Goal: Transaction & Acquisition: Purchase product/service

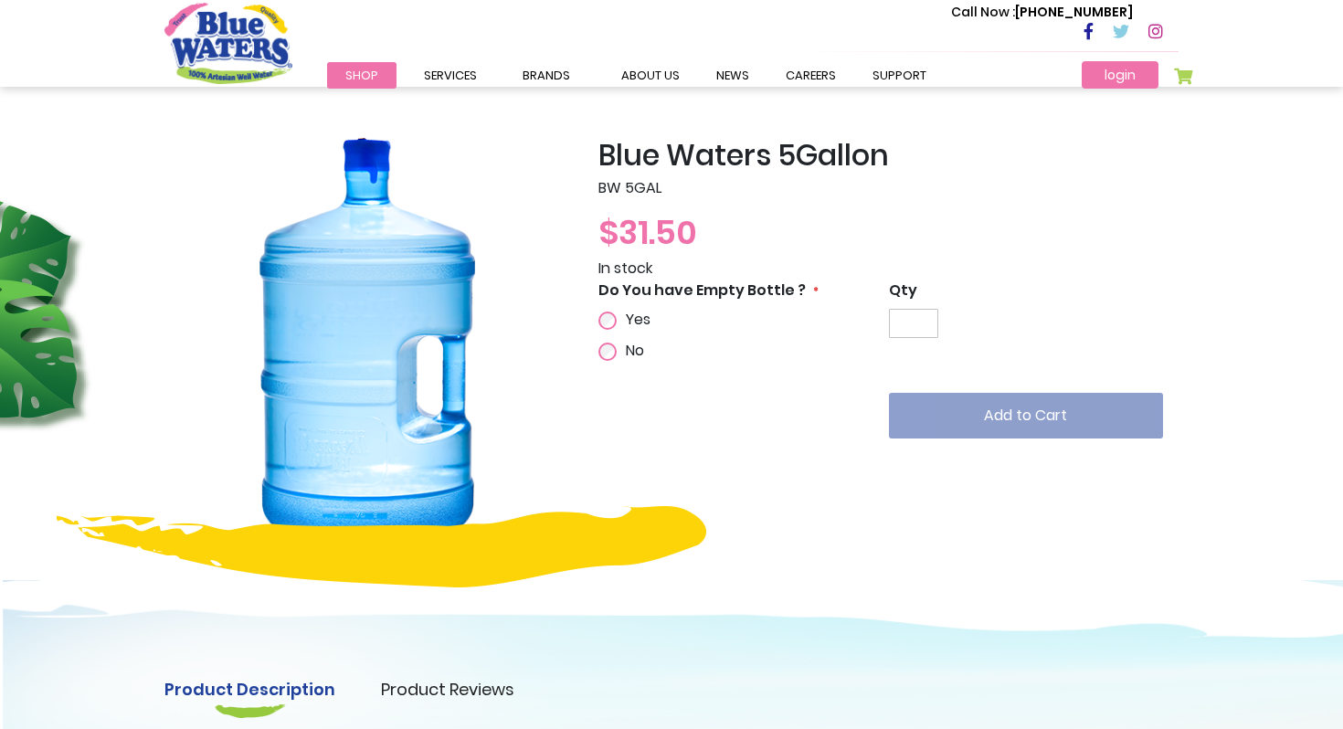
click at [1125, 76] on link "login" at bounding box center [1120, 74] width 77 height 27
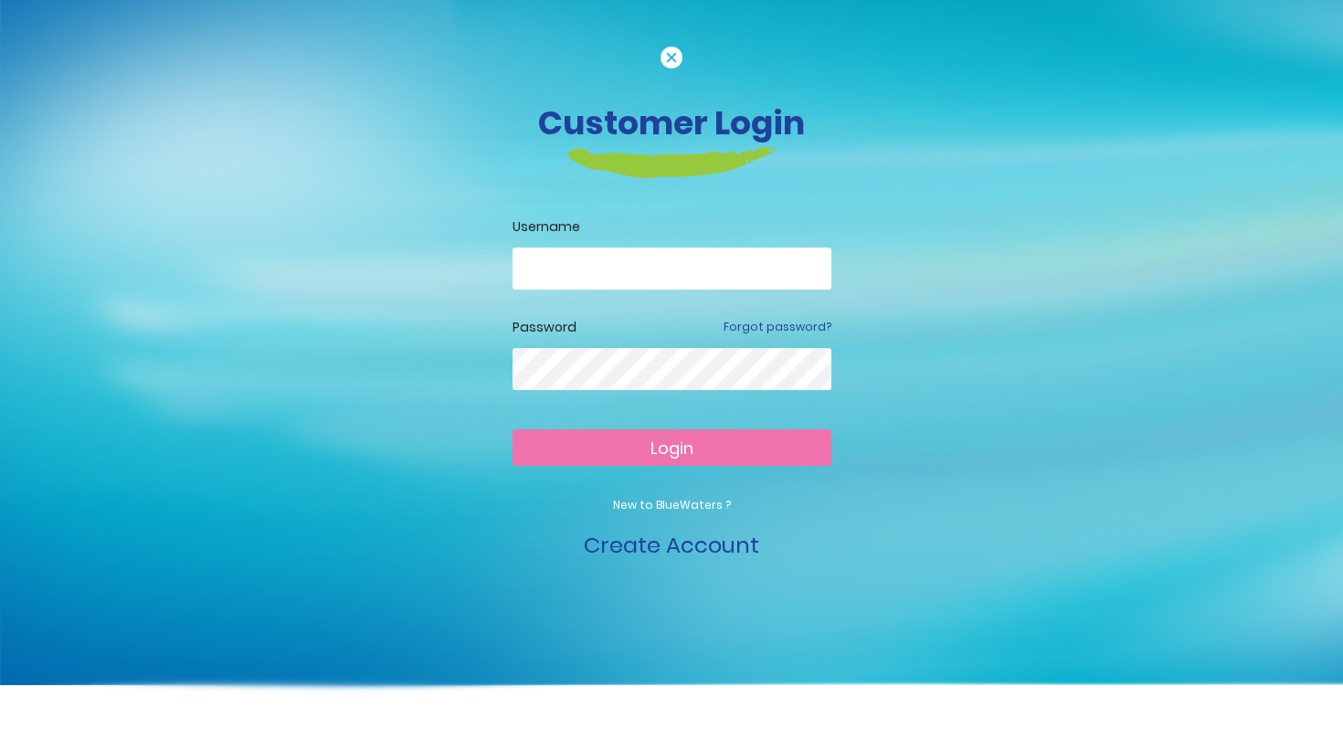
click at [667, 248] on input "email" at bounding box center [671, 269] width 319 height 42
type input "**********"
click at [619, 456] on button "Login" at bounding box center [671, 447] width 319 height 37
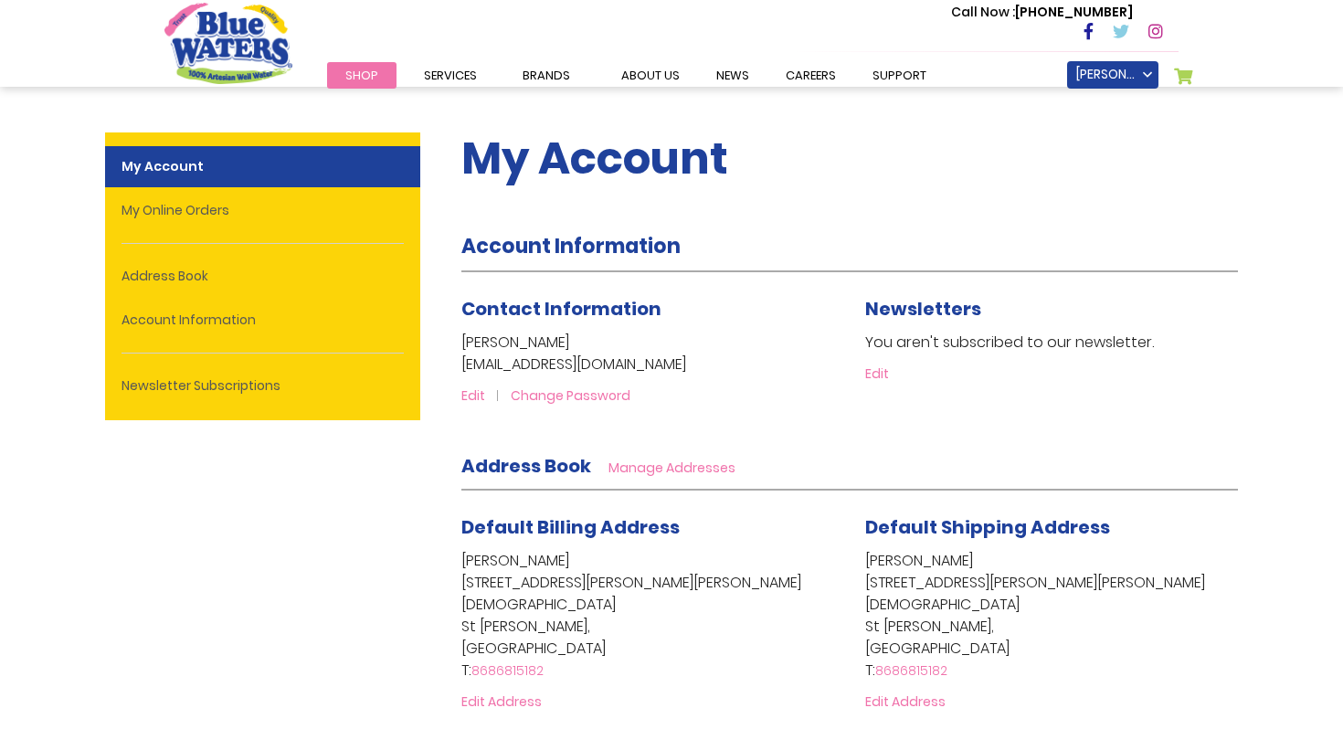
click at [373, 74] on span "Shop" at bounding box center [361, 75] width 33 height 17
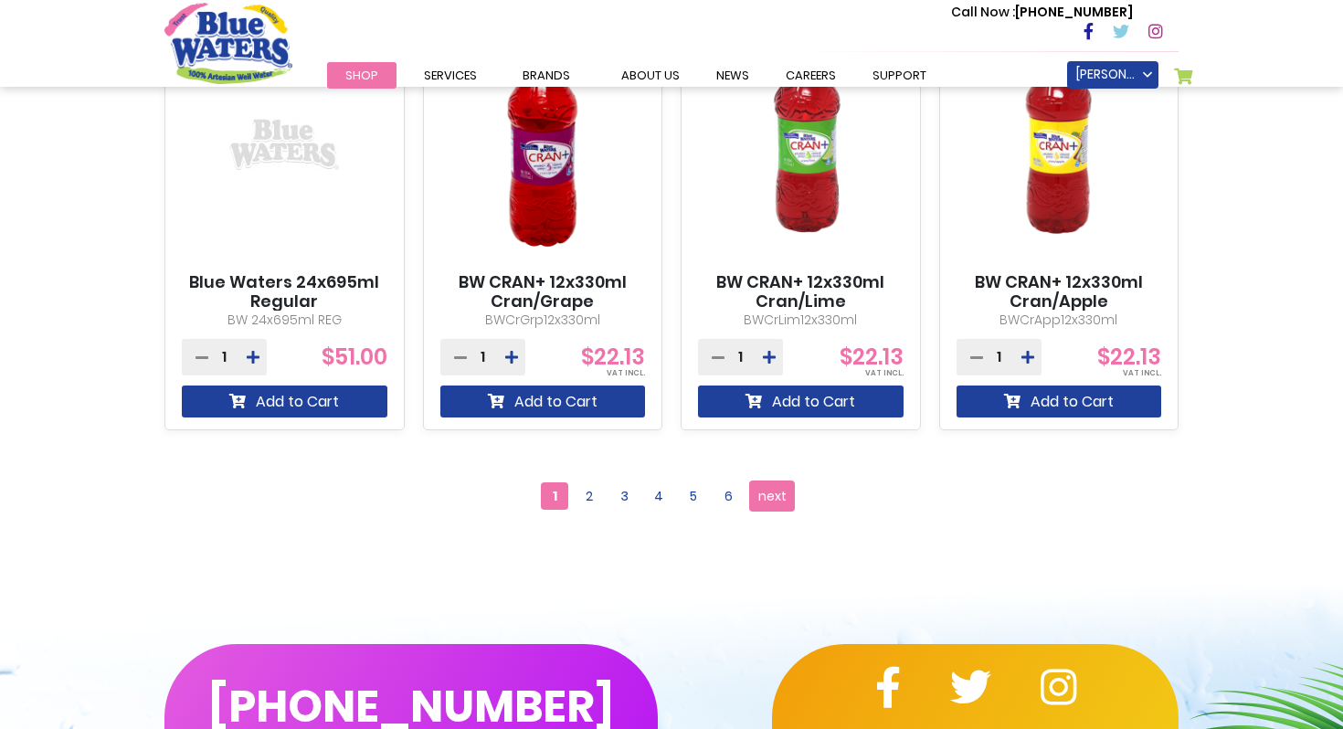
scroll to position [1666, 0]
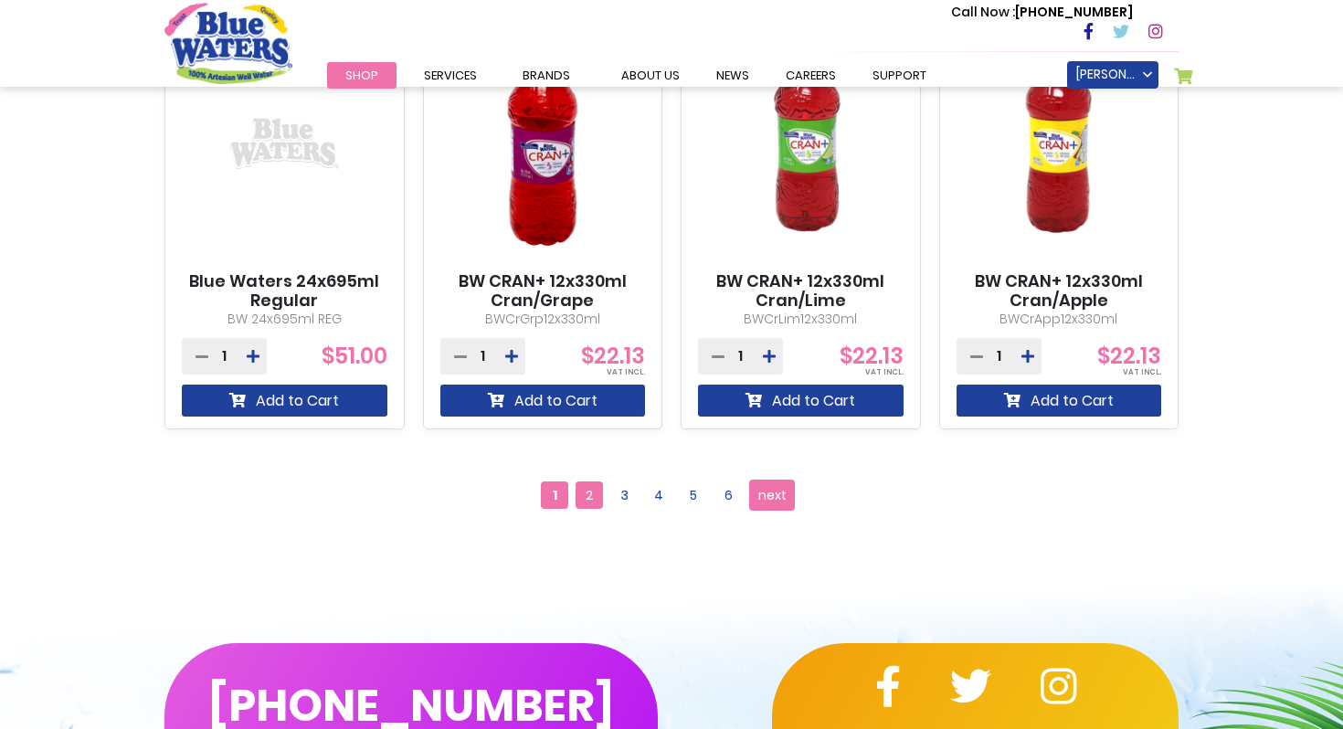
click at [584, 498] on span "2" at bounding box center [589, 494] width 27 height 27
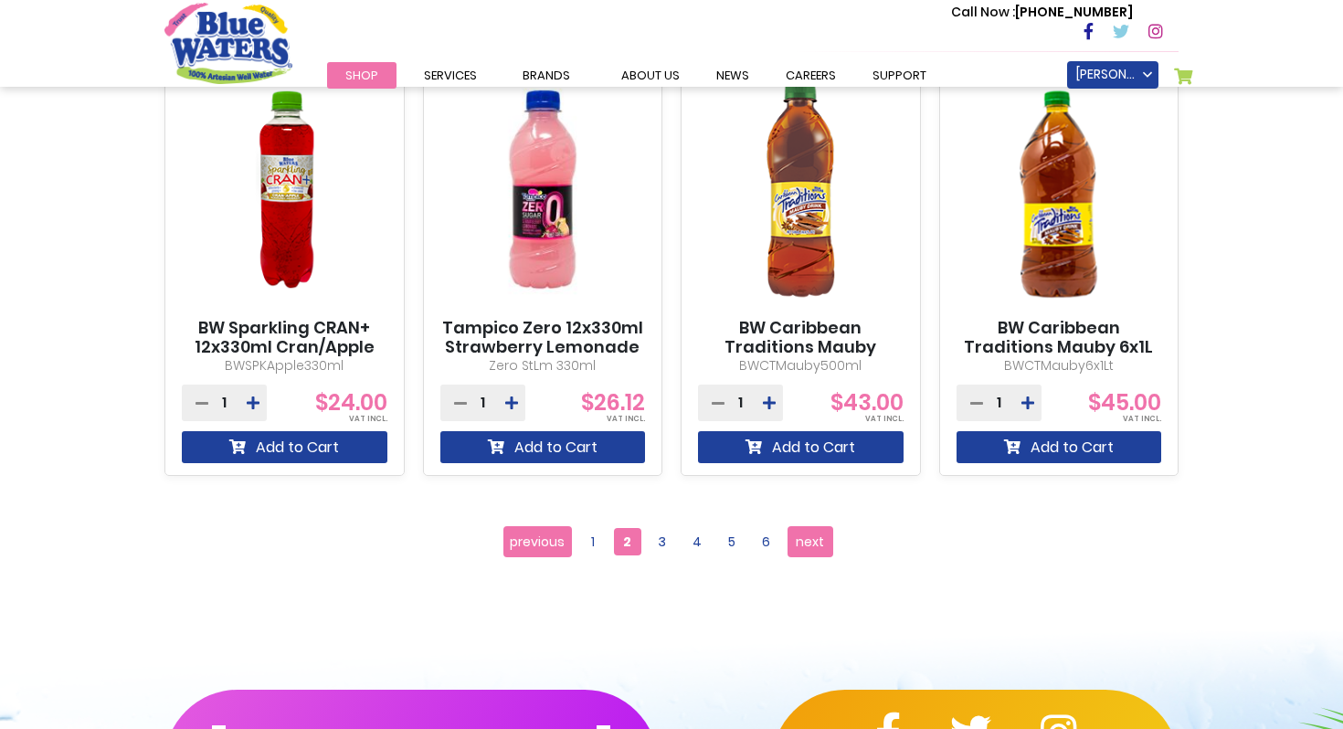
scroll to position [1626, 0]
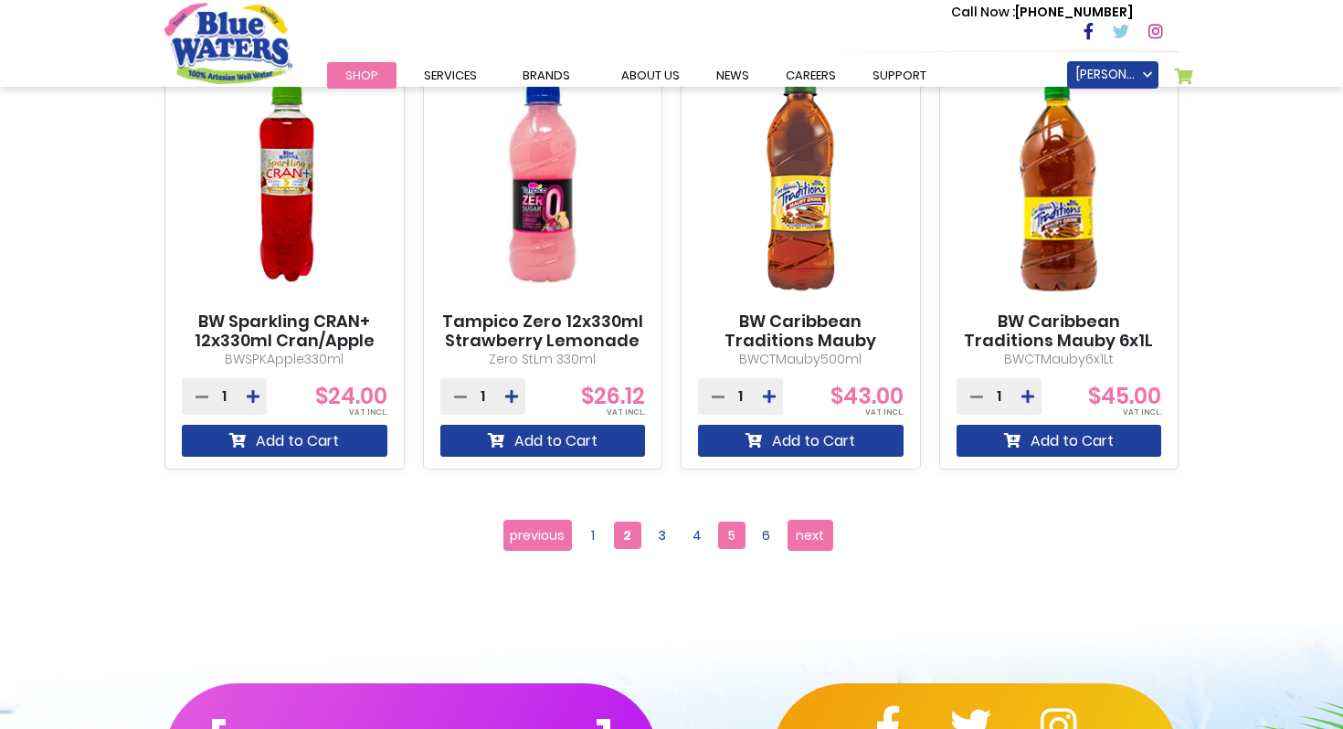
click at [731, 533] on span "5" at bounding box center [731, 535] width 27 height 27
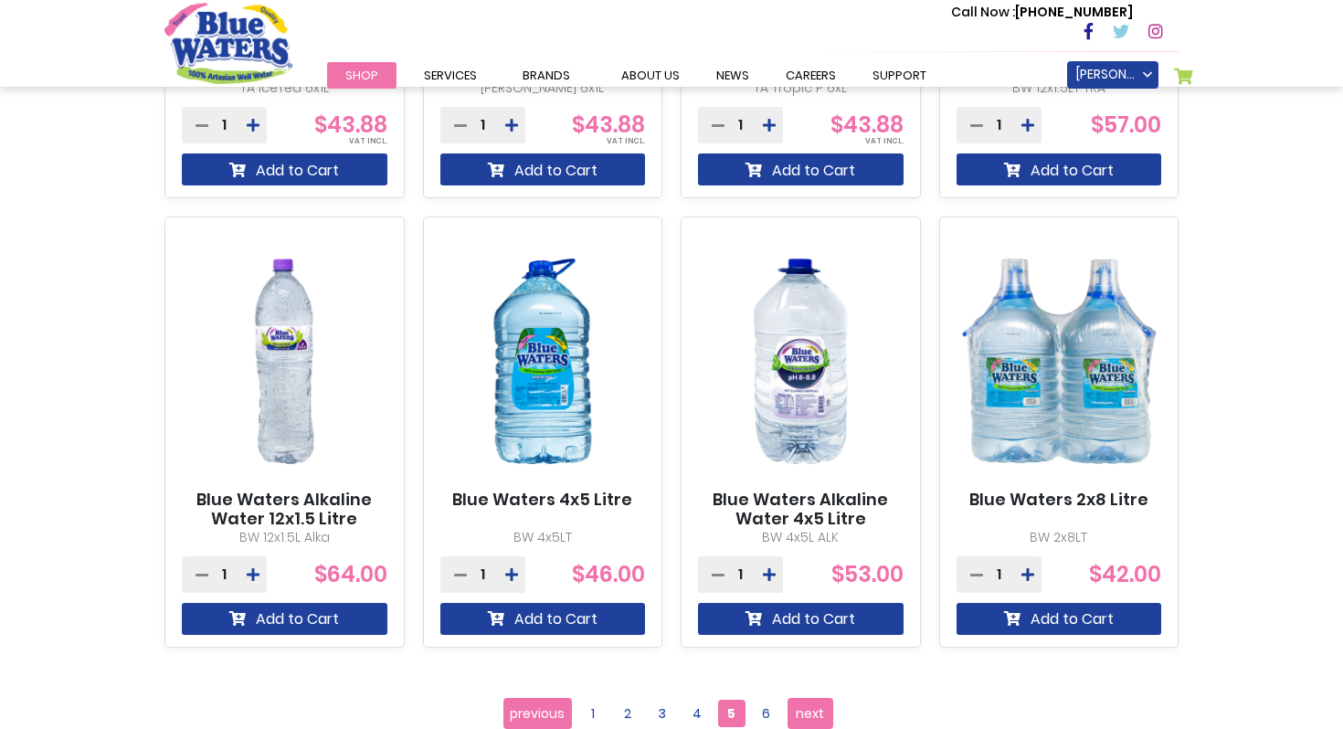
scroll to position [1533, 0]
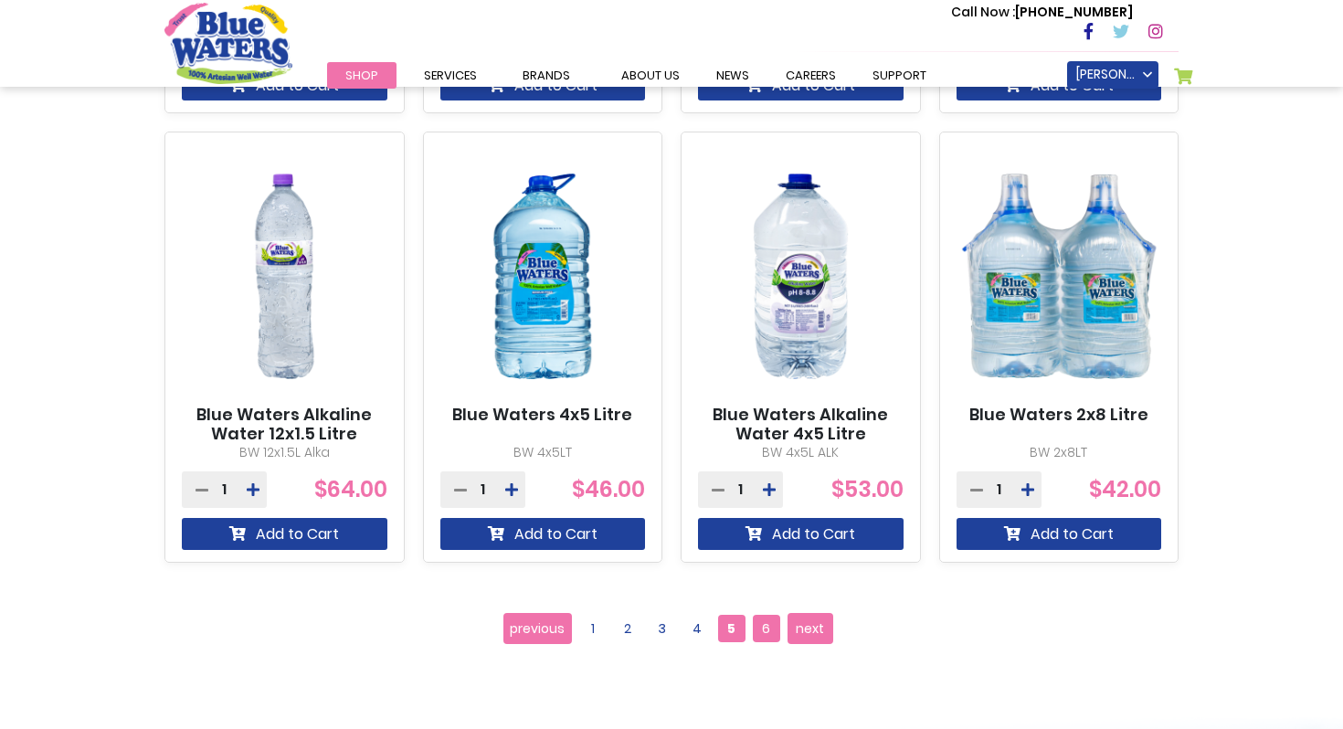
click at [769, 629] on span "6" at bounding box center [766, 628] width 27 height 27
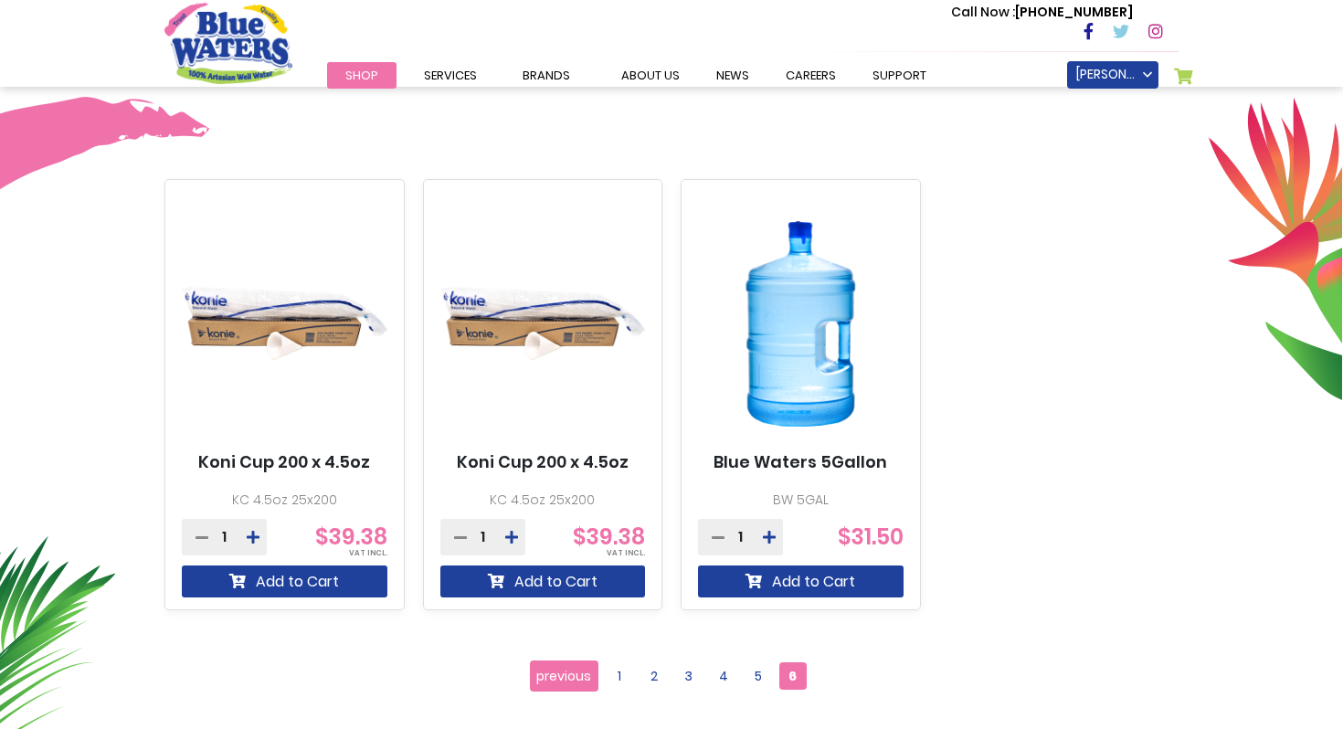
scroll to position [586, 0]
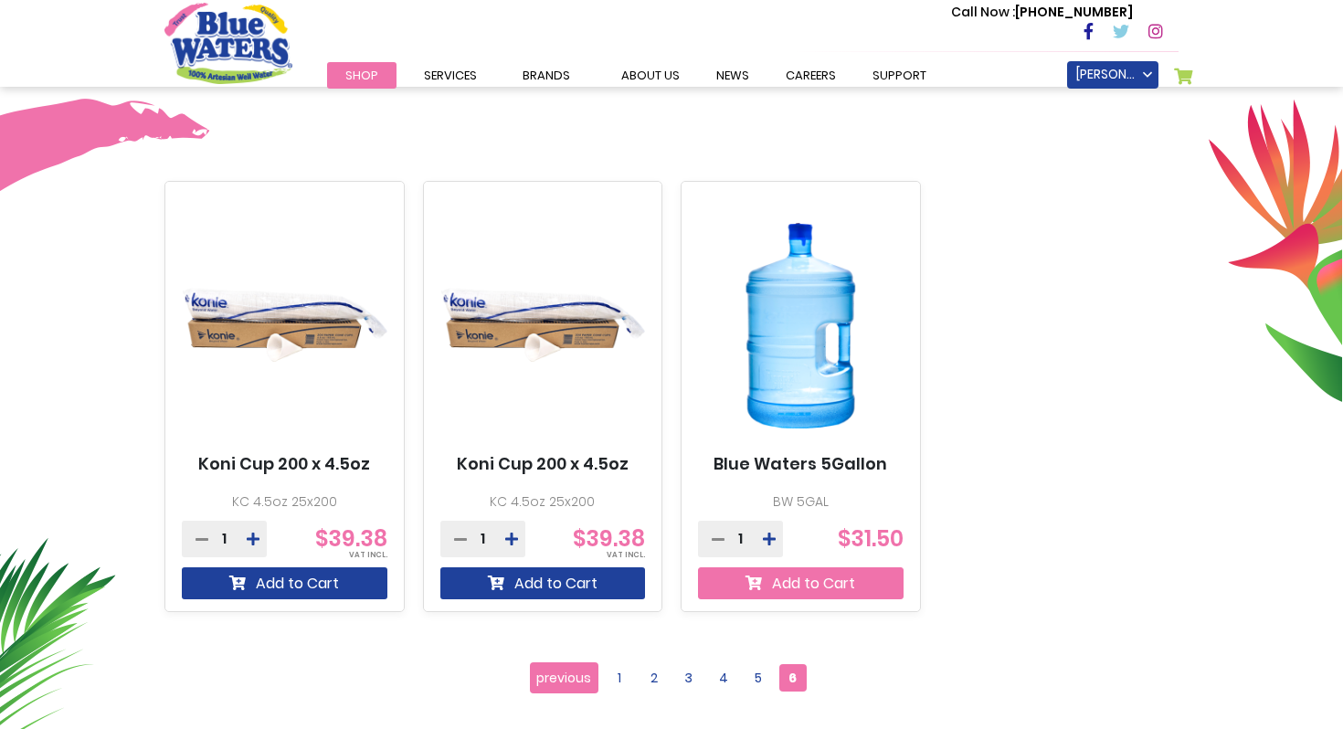
click at [798, 586] on button "Add to Cart" at bounding box center [801, 583] width 206 height 32
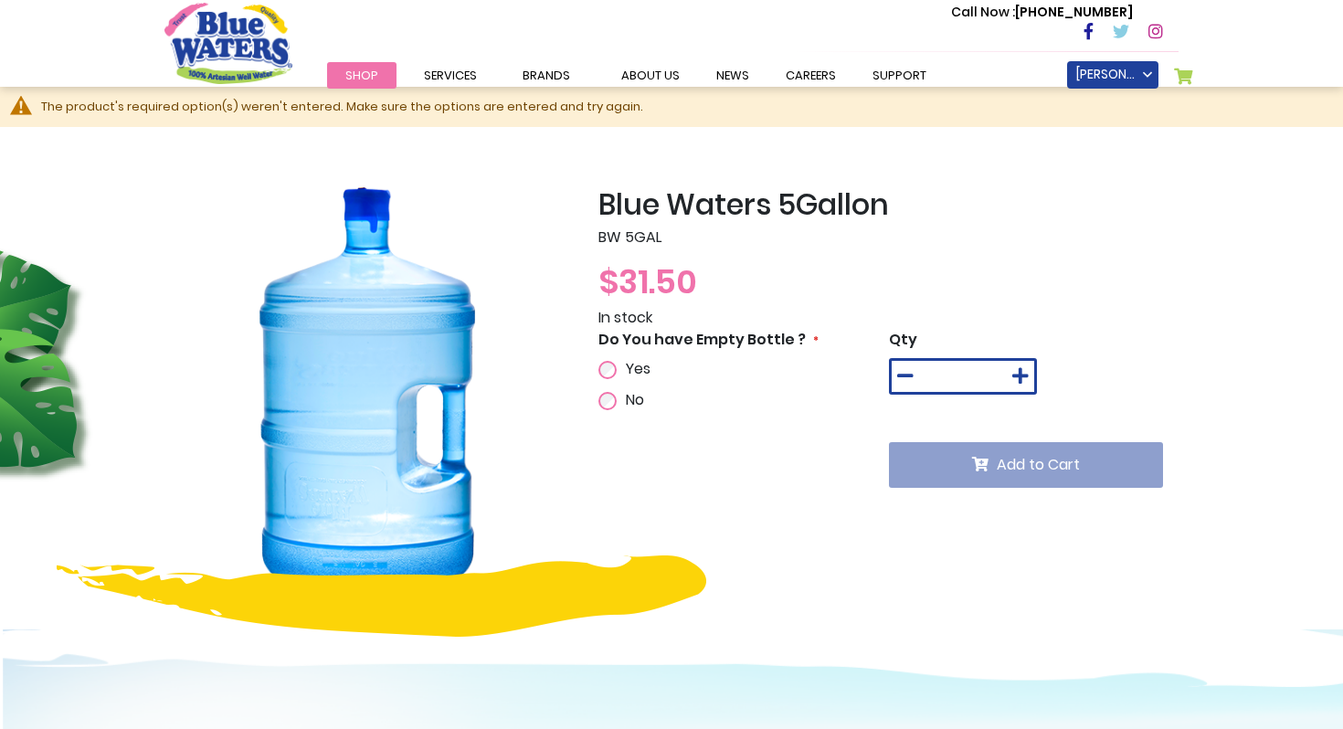
click at [921, 324] on div "In stock" at bounding box center [888, 318] width 580 height 22
click at [1023, 375] on icon at bounding box center [1020, 376] width 16 height 18
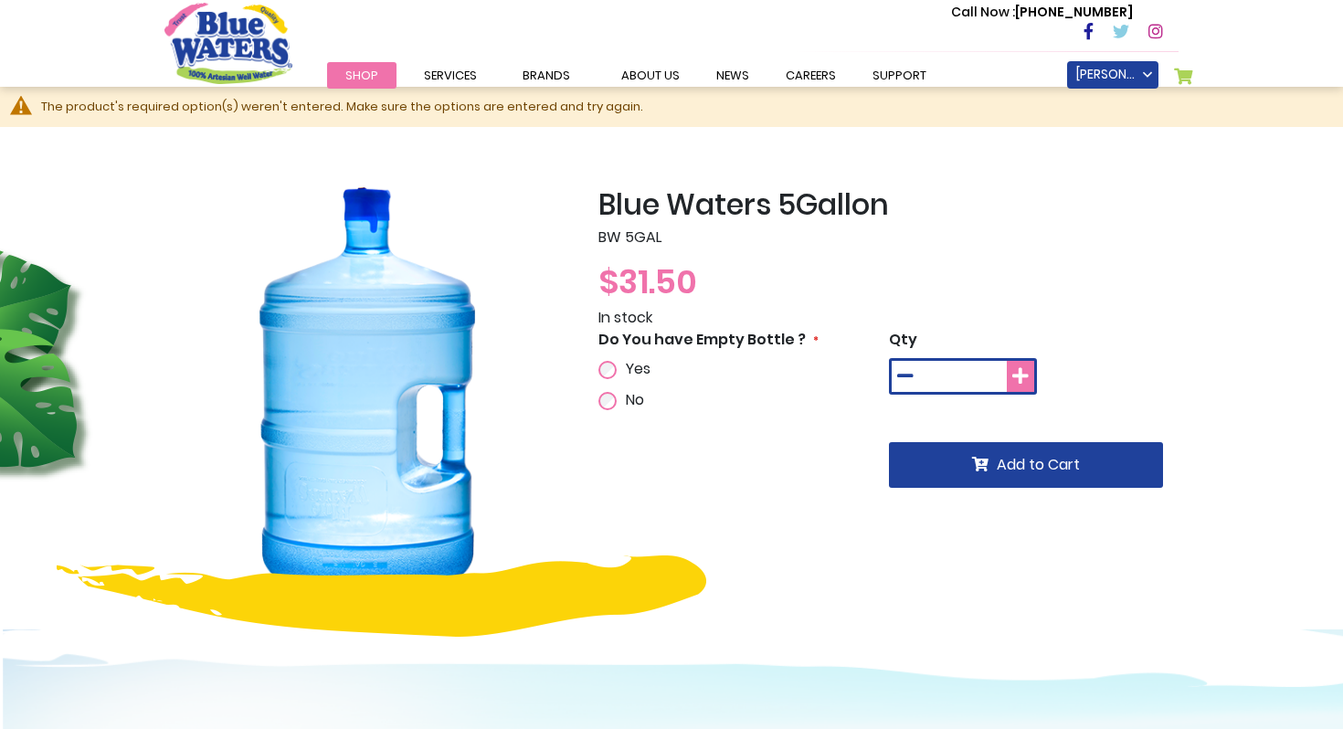
click at [1023, 375] on icon at bounding box center [1020, 376] width 16 height 18
type input "*"
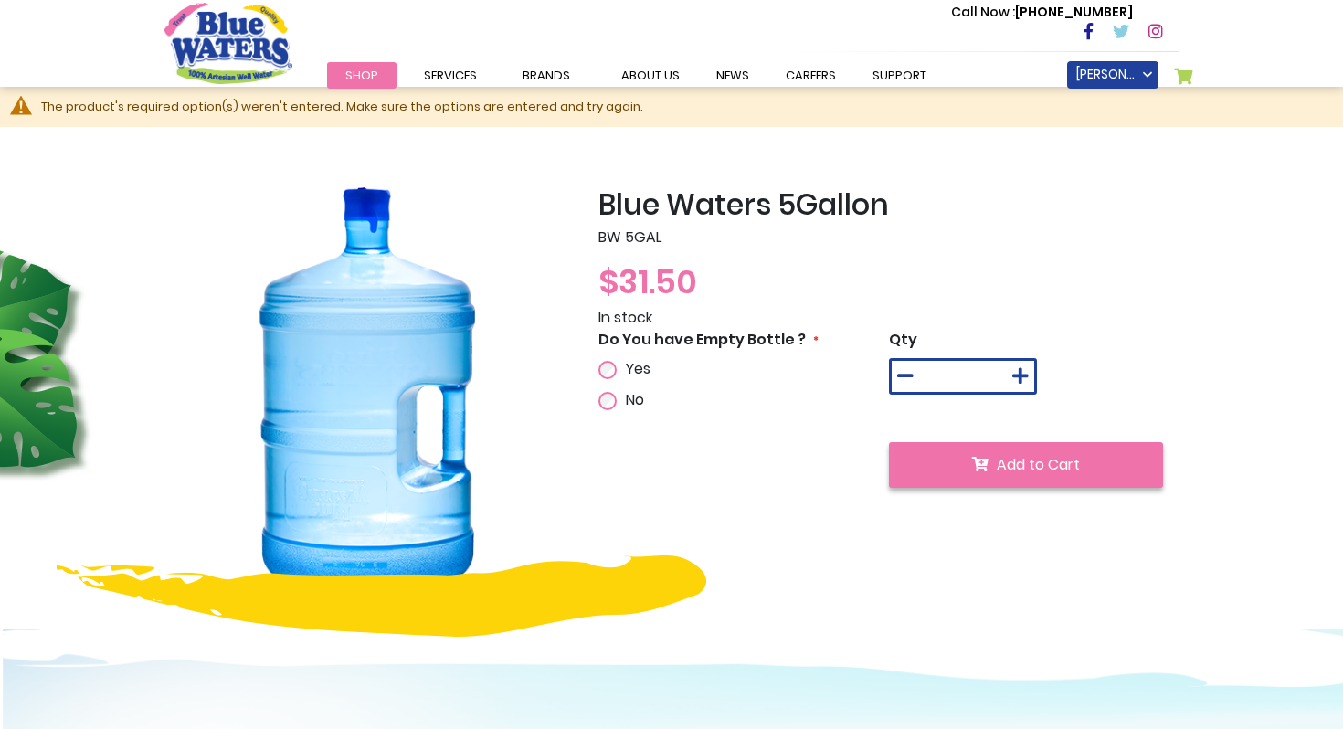
click at [1032, 462] on span "Add to Cart" at bounding box center [1038, 464] width 83 height 21
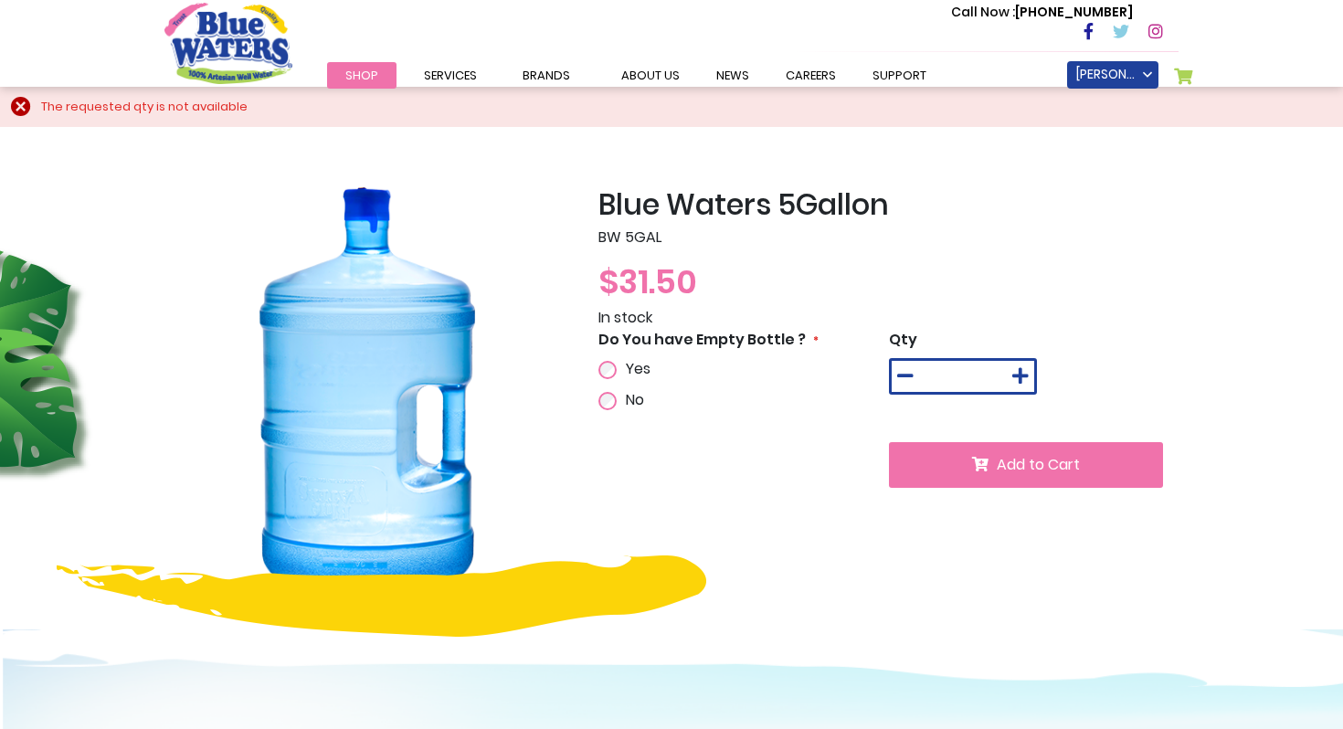
click at [1032, 462] on span "Add to Cart" at bounding box center [1038, 464] width 83 height 21
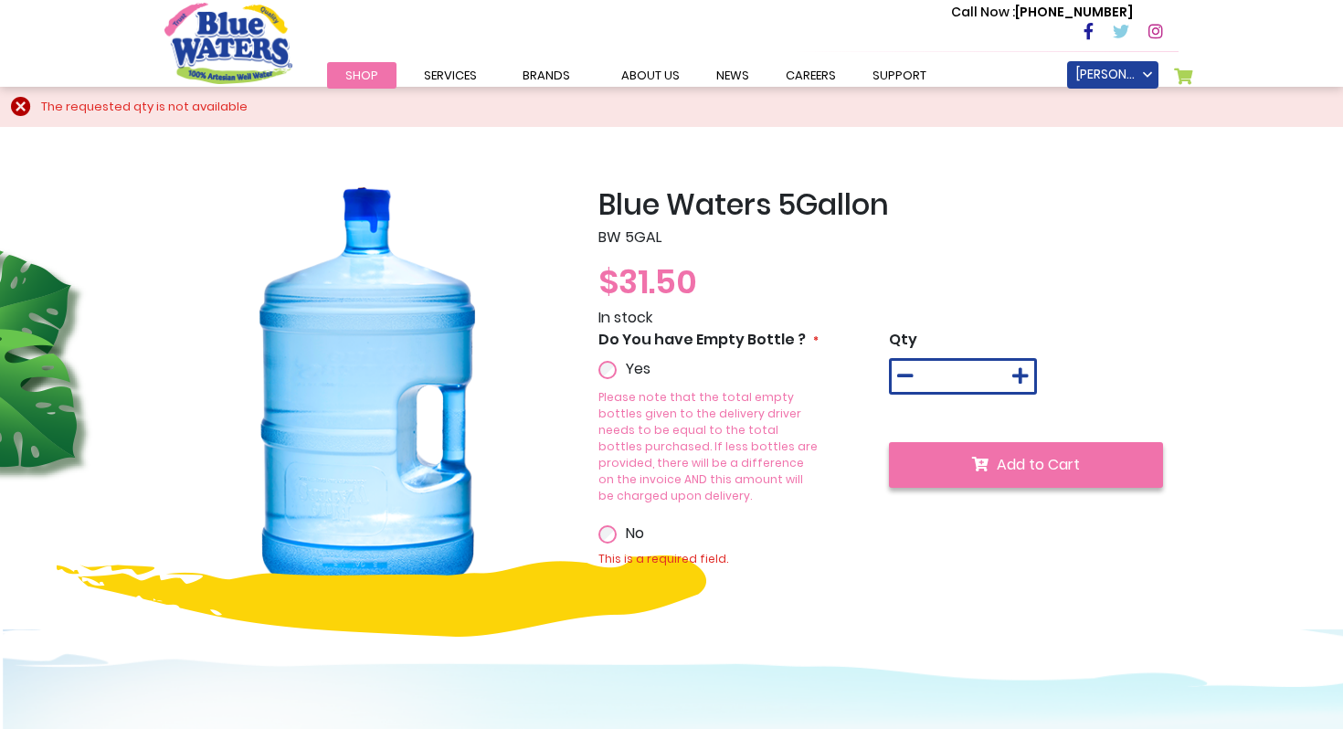
click at [977, 457] on icon "submit" at bounding box center [980, 464] width 16 height 15
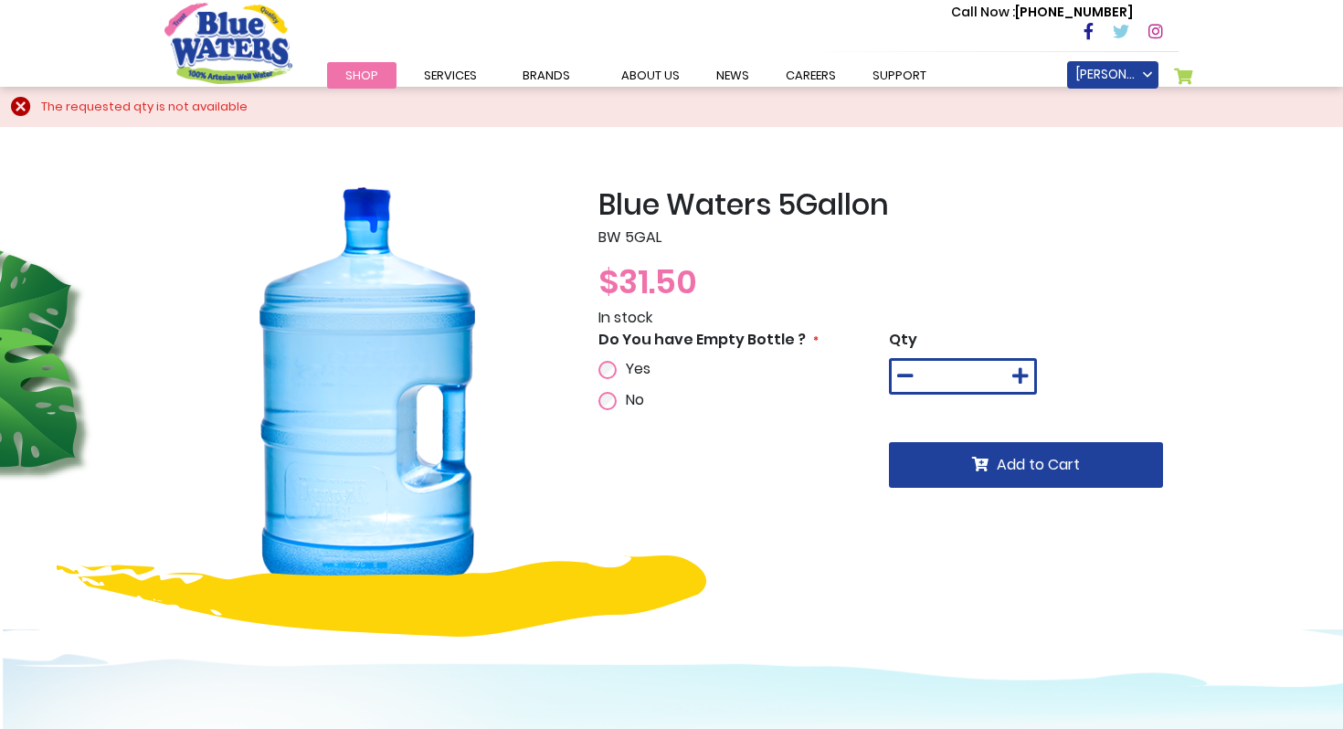
click at [1189, 69] on link "My Cart 0" at bounding box center [1184, 81] width 20 height 26
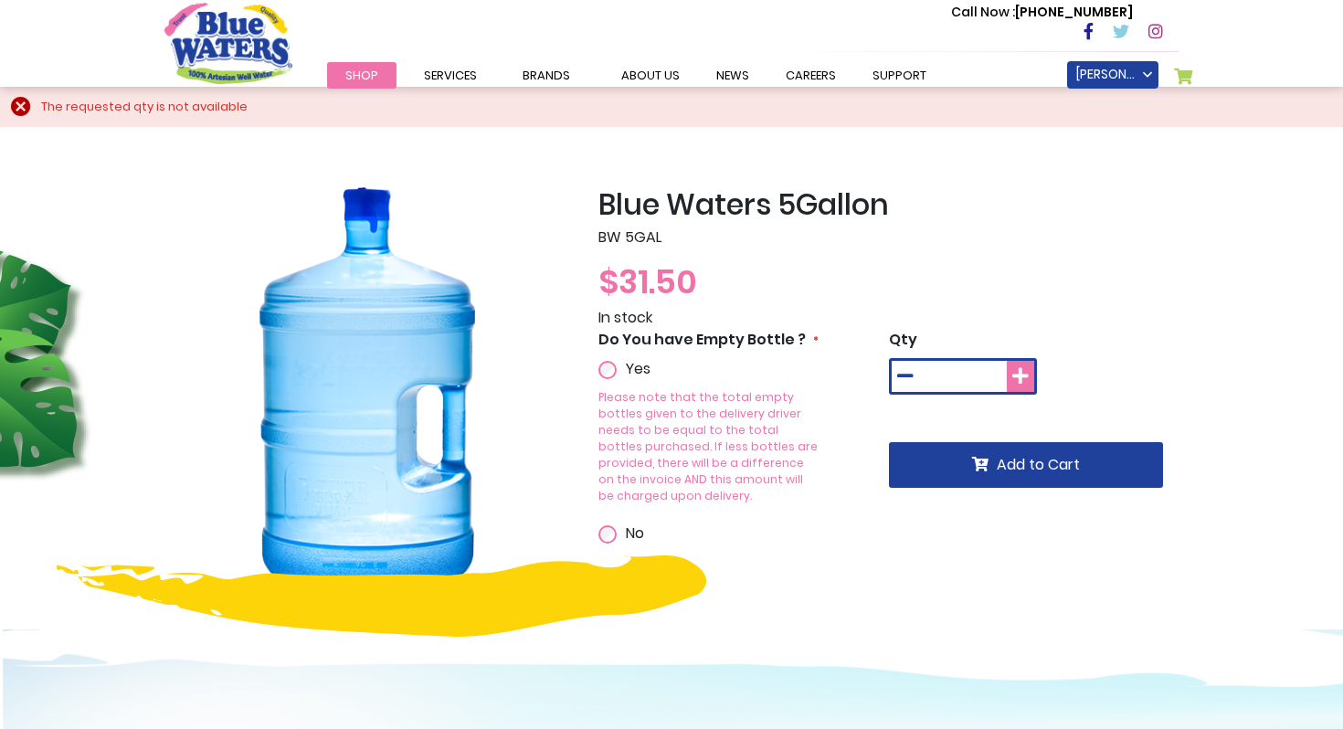
click at [1015, 373] on icon at bounding box center [1020, 376] width 16 height 18
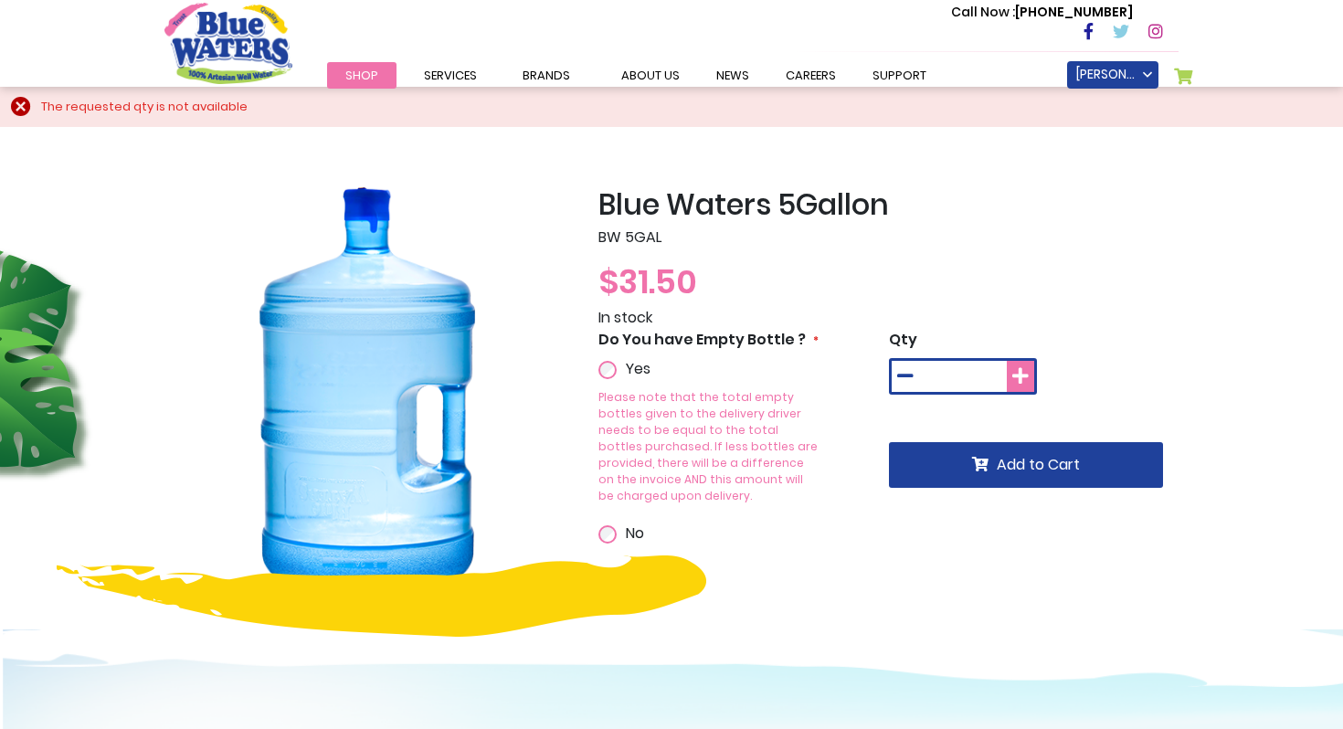
type input "*"
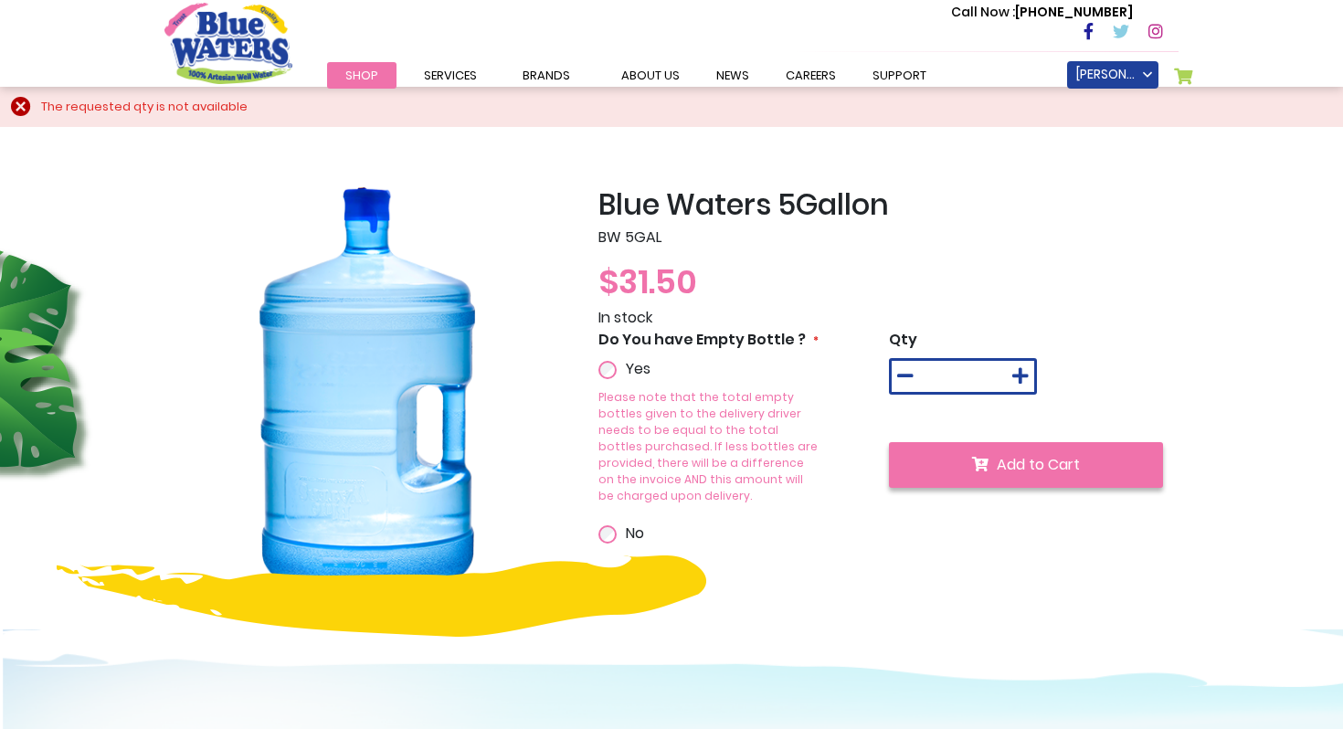
click at [984, 481] on button "Add to Cart" at bounding box center [1026, 465] width 274 height 46
